Goal: Task Accomplishment & Management: Manage account settings

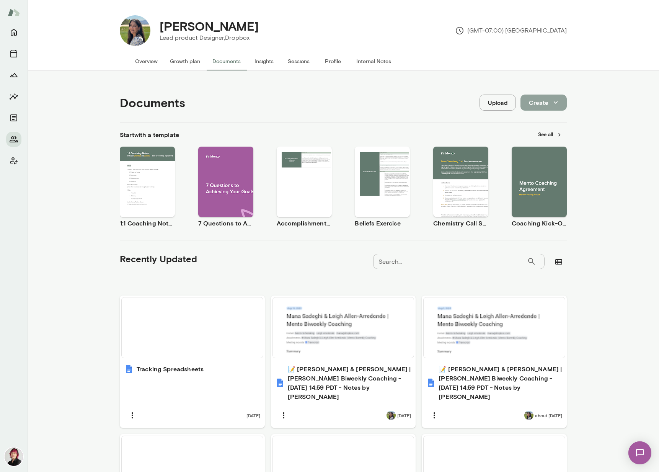
click at [552, 103] on icon "button" at bounding box center [556, 102] width 8 height 8
click at [383, 135] on div at bounding box center [329, 236] width 659 height 472
click at [553, 104] on icon "button" at bounding box center [556, 102] width 8 height 8
click at [501, 101] on div at bounding box center [329, 236] width 659 height 472
click at [501, 102] on button "Upload" at bounding box center [498, 103] width 36 height 16
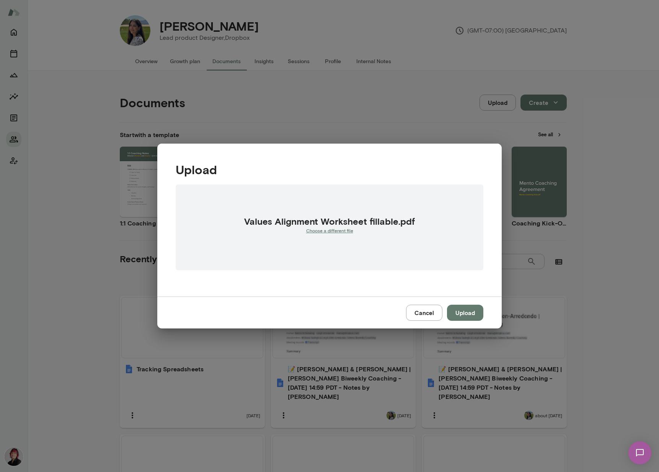
click at [466, 312] on button "Upload" at bounding box center [465, 313] width 36 height 16
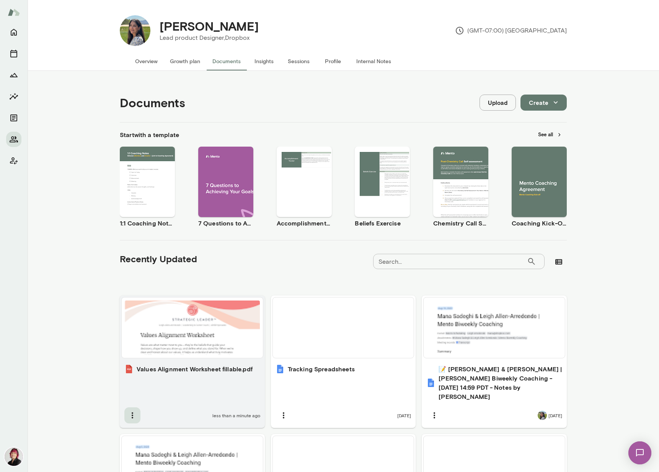
click at [131, 411] on icon "button" at bounding box center [132, 415] width 9 height 9
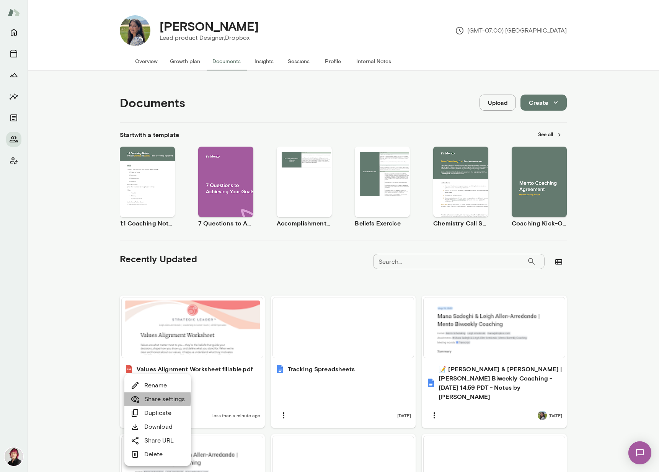
click at [139, 399] on icon at bounding box center [135, 399] width 9 height 9
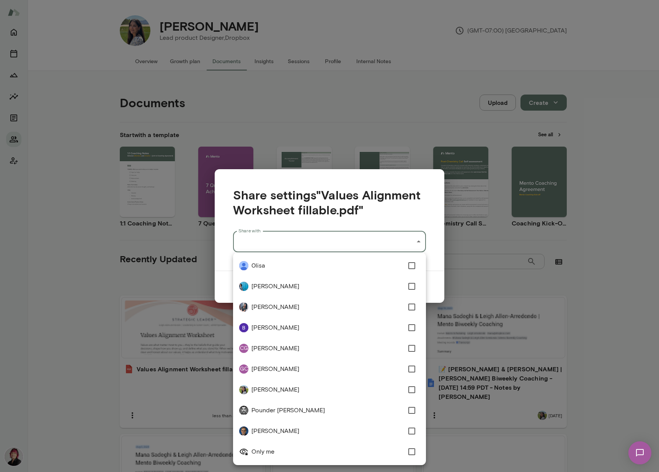
click at [409, 0] on div "[PERSON_NAME] Lead product Designer, Dropbox (GMT-07:00) [GEOGRAPHIC_DATA] Over…" at bounding box center [329, 0] width 659 height 0
type input "**********"
click at [437, 297] on div at bounding box center [329, 236] width 659 height 472
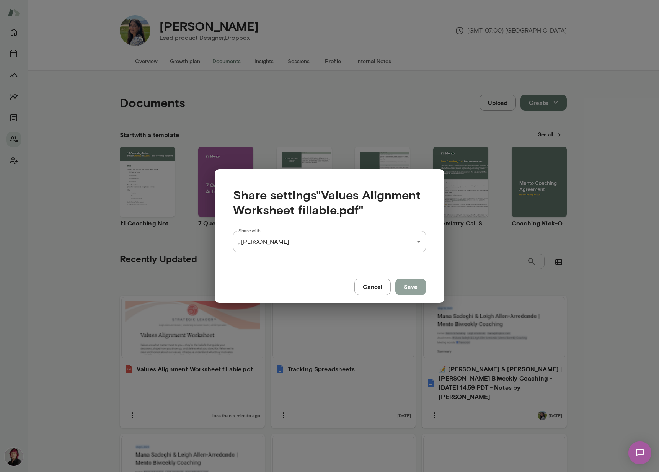
click at [410, 283] on button "Save" at bounding box center [410, 287] width 31 height 16
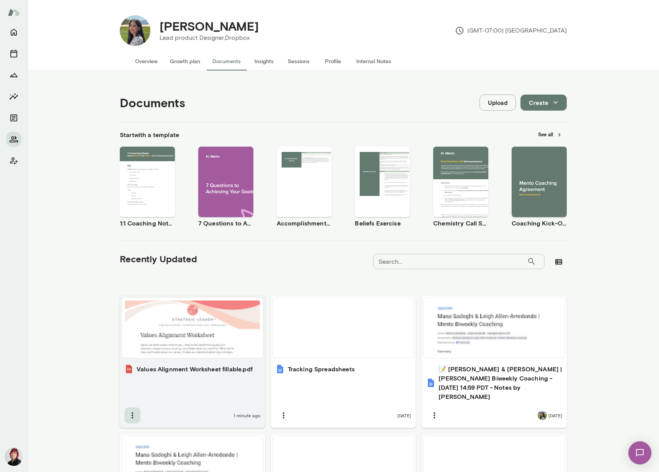
click at [133, 411] on icon "button" at bounding box center [132, 415] width 9 height 9
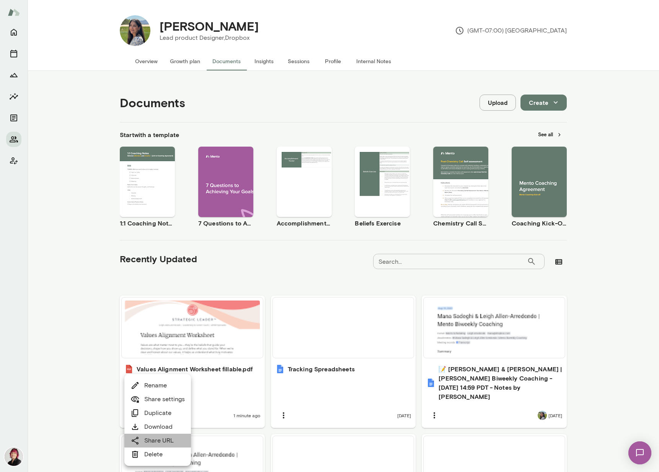
click at [168, 440] on link "Share URL" at bounding box center [152, 440] width 43 height 9
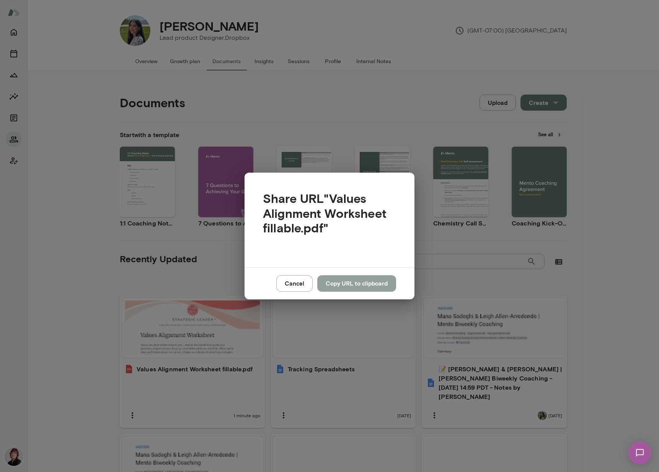
click at [348, 283] on button "Copy URL to clipboard" at bounding box center [356, 283] width 79 height 16
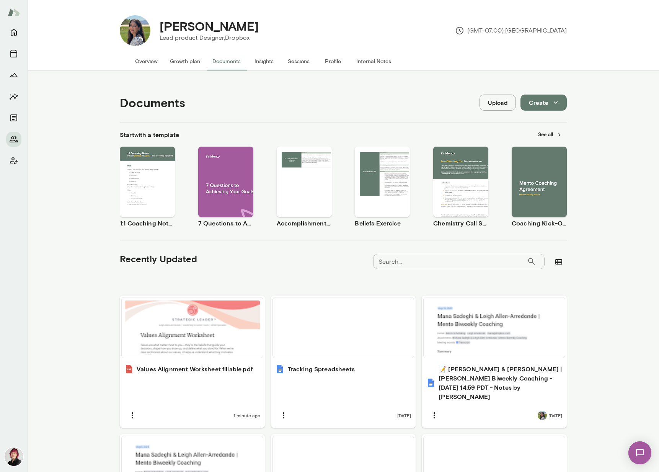
click at [641, 450] on img at bounding box center [639, 452] width 31 height 31
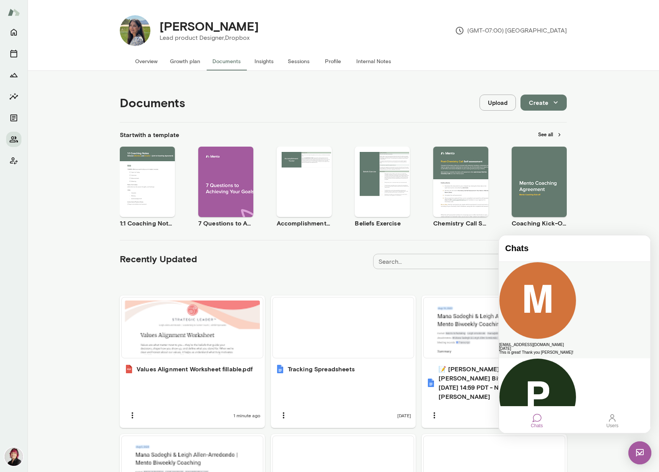
click at [572, 343] on div "[EMAIL_ADDRESS][DOMAIN_NAME]" at bounding box center [574, 345] width 151 height 4
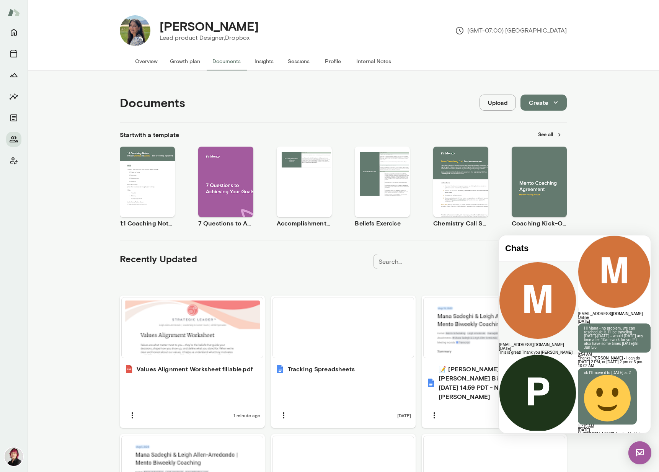
scroll to position [1699, 0]
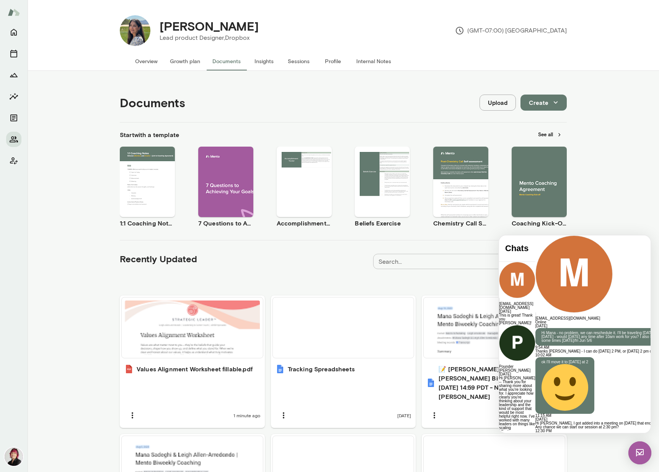
scroll to position [5, 0]
click at [12, 454] on img at bounding box center [14, 456] width 18 height 18
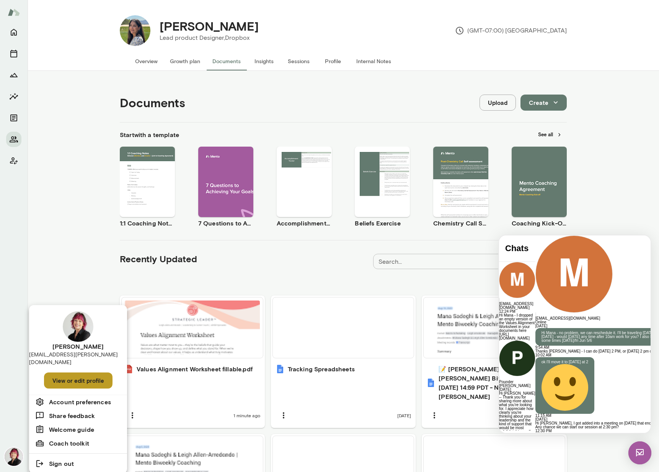
click at [64, 373] on button "View or edit profile" at bounding box center [78, 380] width 69 height 16
